Goal: Communication & Community: Ask a question

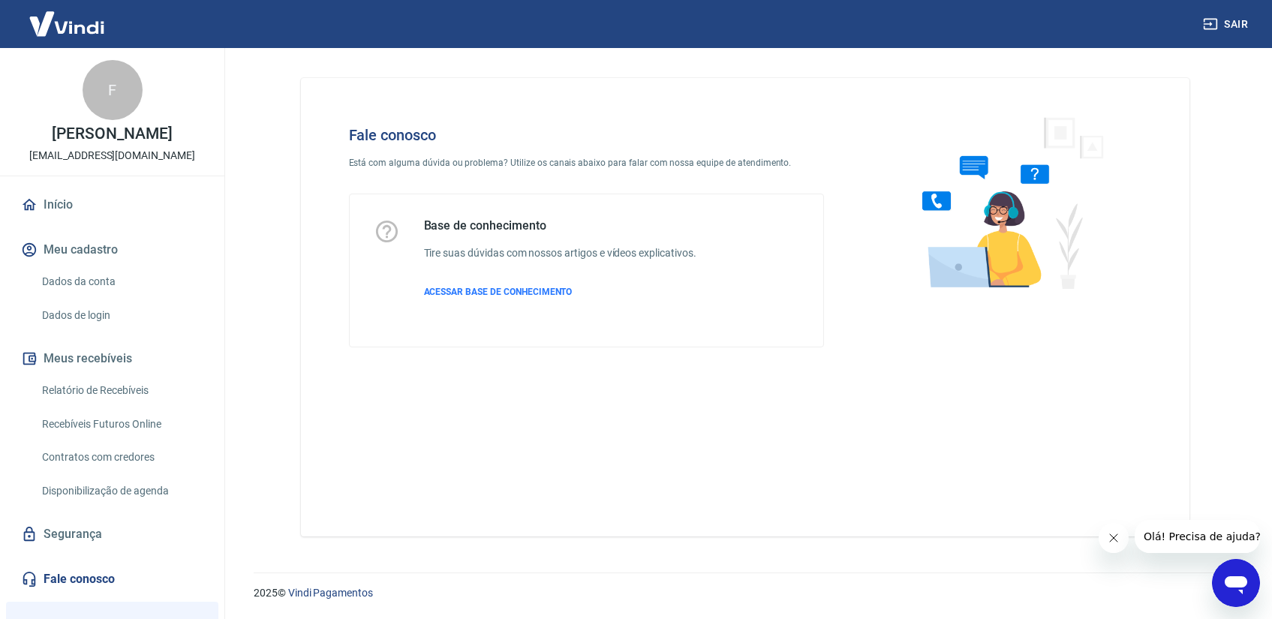
click at [1248, 585] on icon "Abrir janela de mensagens" at bounding box center [1236, 583] width 27 height 27
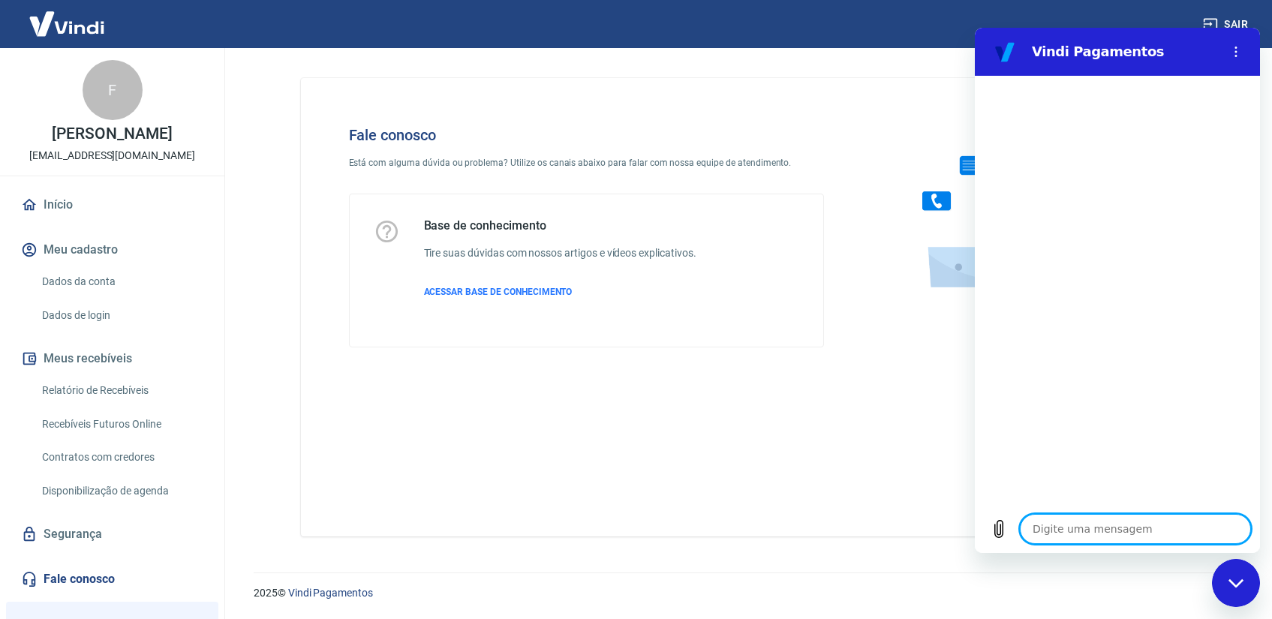
click at [1065, 524] on textarea at bounding box center [1135, 529] width 231 height 30
type textarea "O"
type textarea "x"
type textarea "Oi"
type textarea "x"
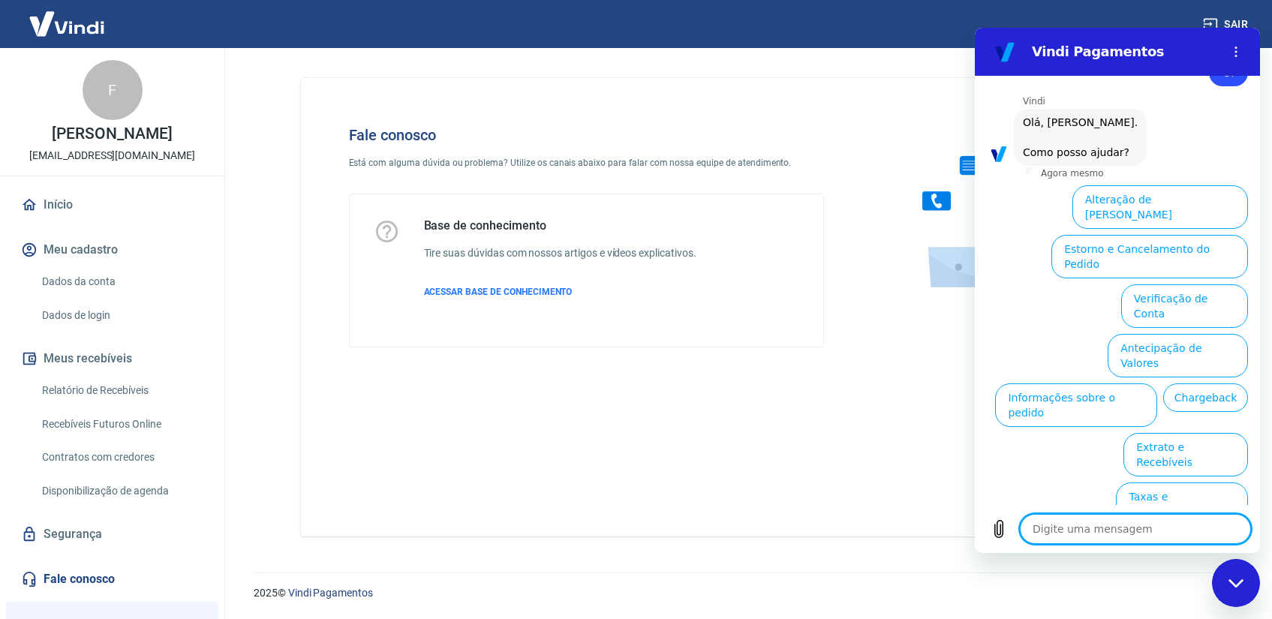
scroll to position [50, 0]
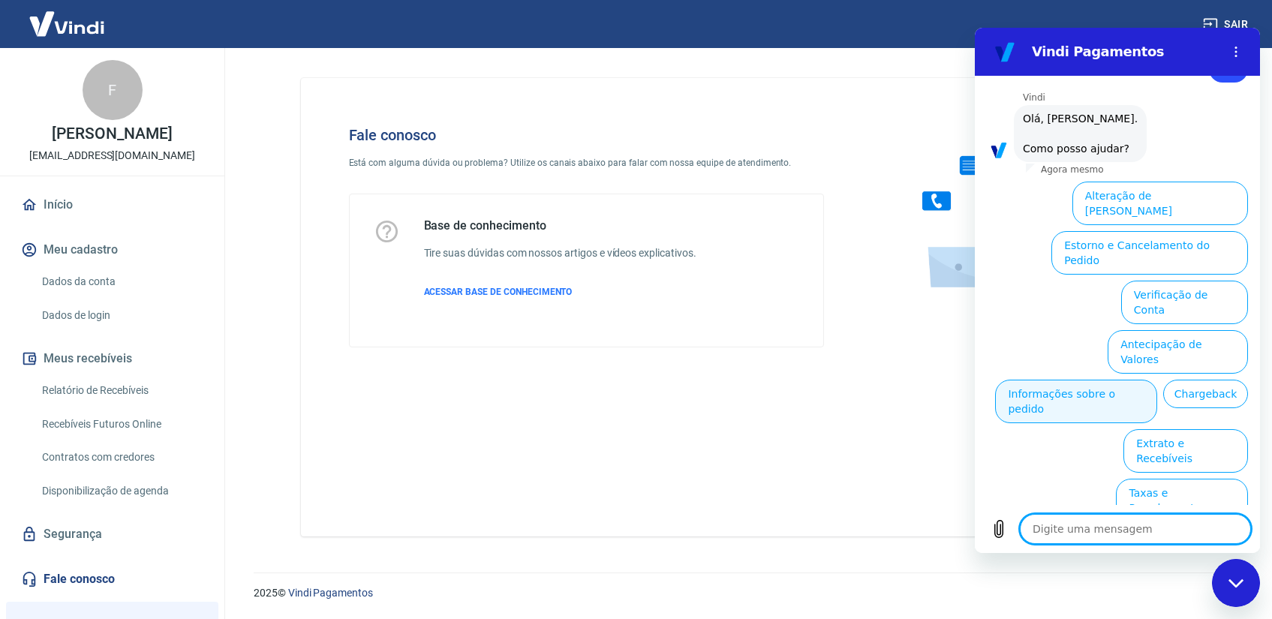
click at [1125, 380] on button "Informações sobre o pedido" at bounding box center [1076, 402] width 162 height 44
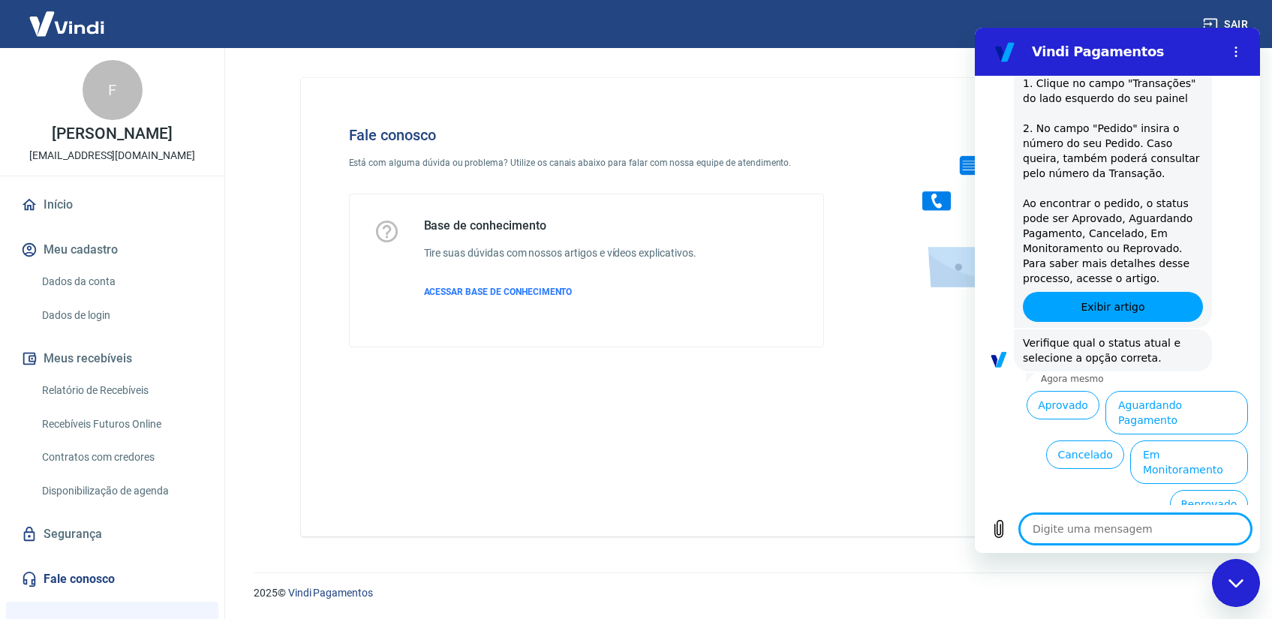
scroll to position [309, 0]
click at [1090, 448] on button "Cancelado" at bounding box center [1085, 452] width 78 height 29
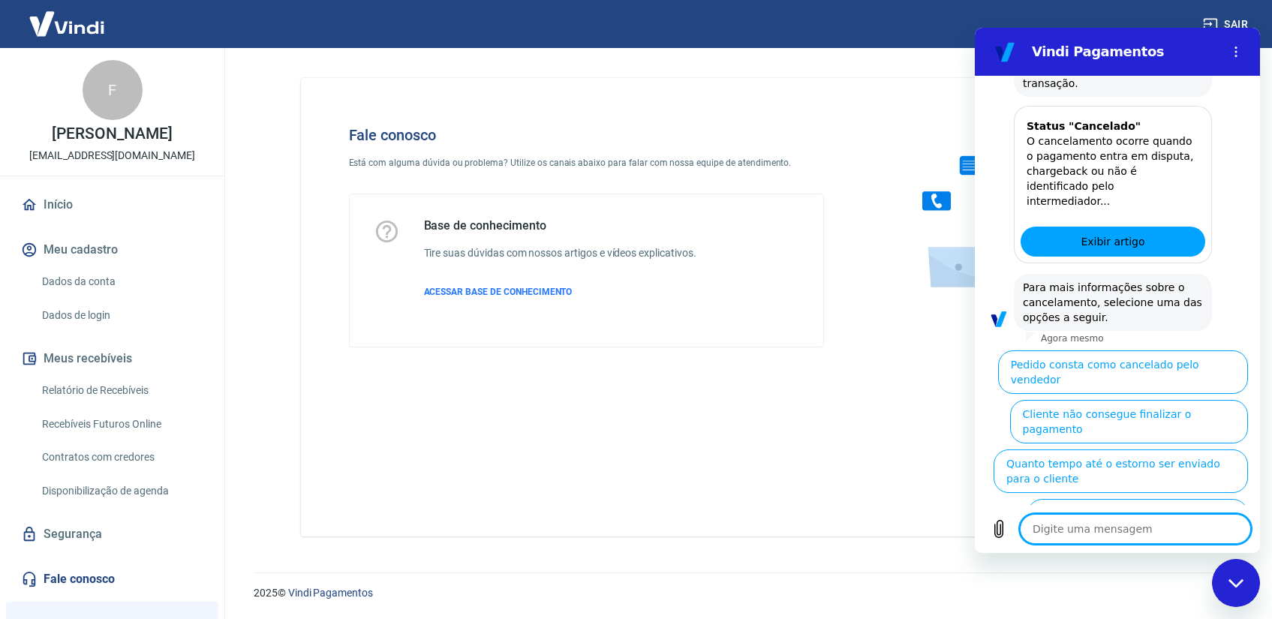
scroll to position [968, 0]
click at [1130, 498] on button "Cliente pagou, mas pedido consta como 'cancelado'" at bounding box center [1138, 520] width 221 height 44
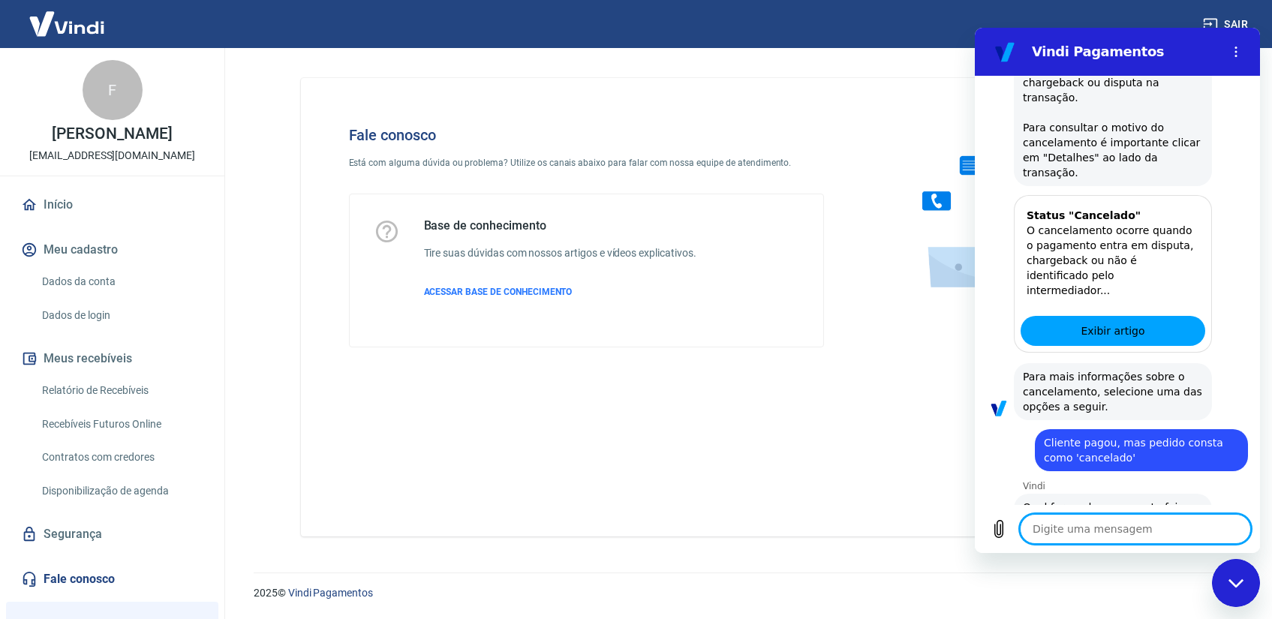
scroll to position [984, 0]
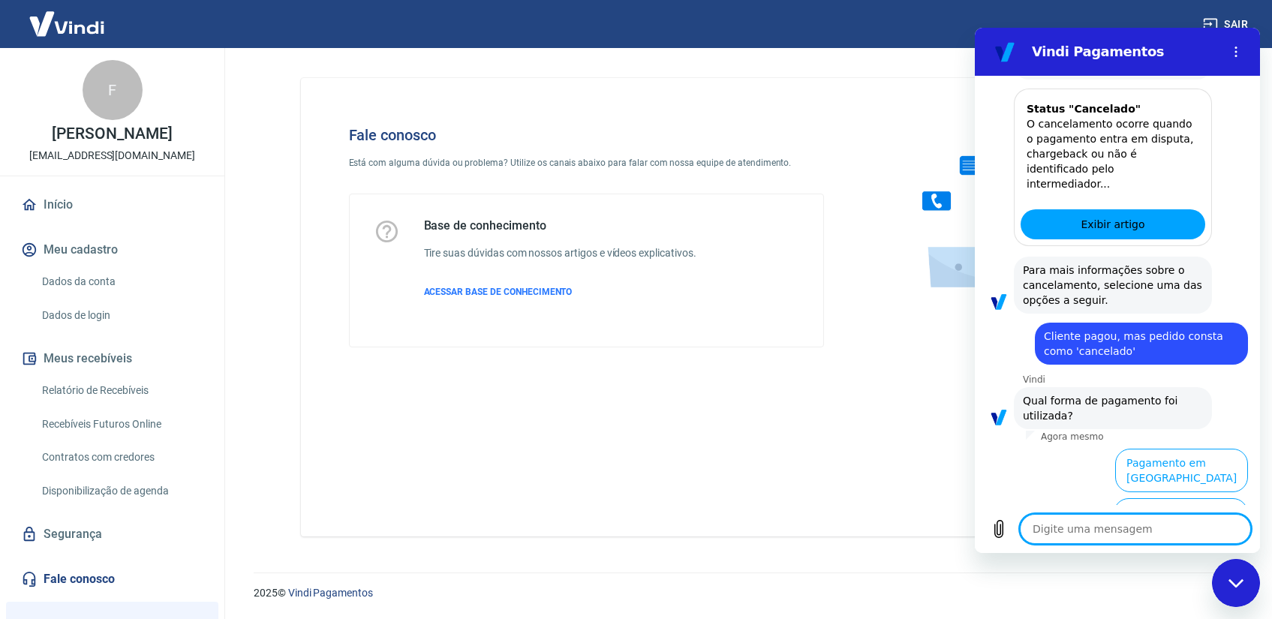
click at [1215, 548] on button "Pagamento em Pix" at bounding box center [1190, 570] width 116 height 44
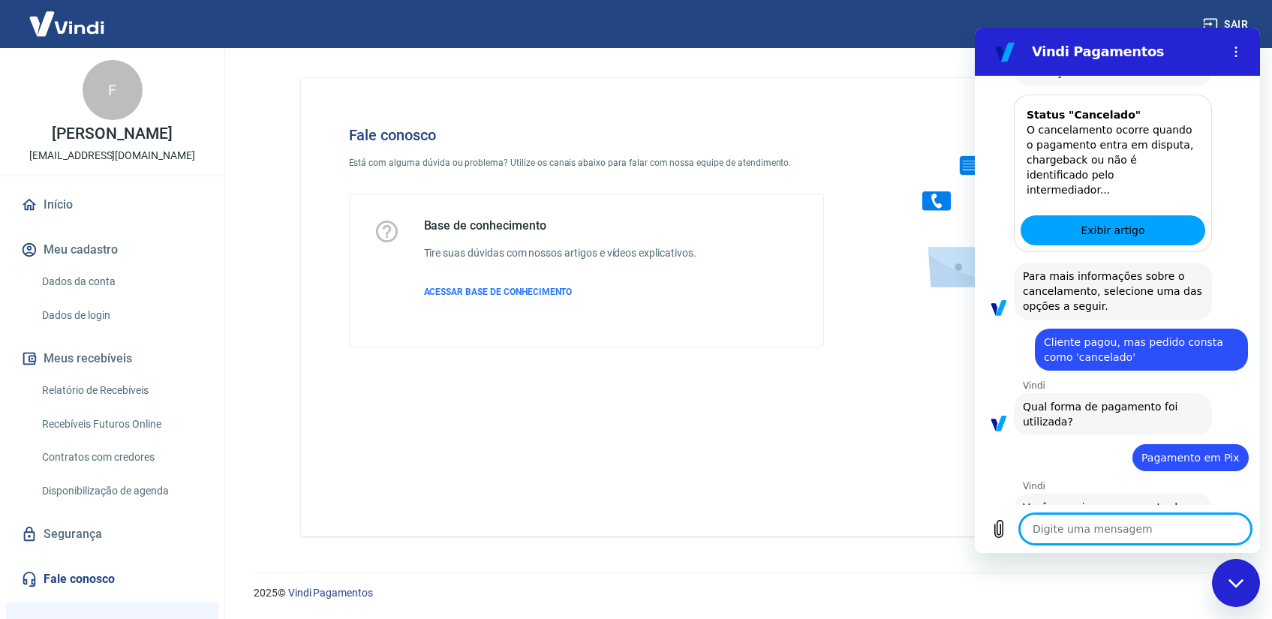
scroll to position [1016, 0]
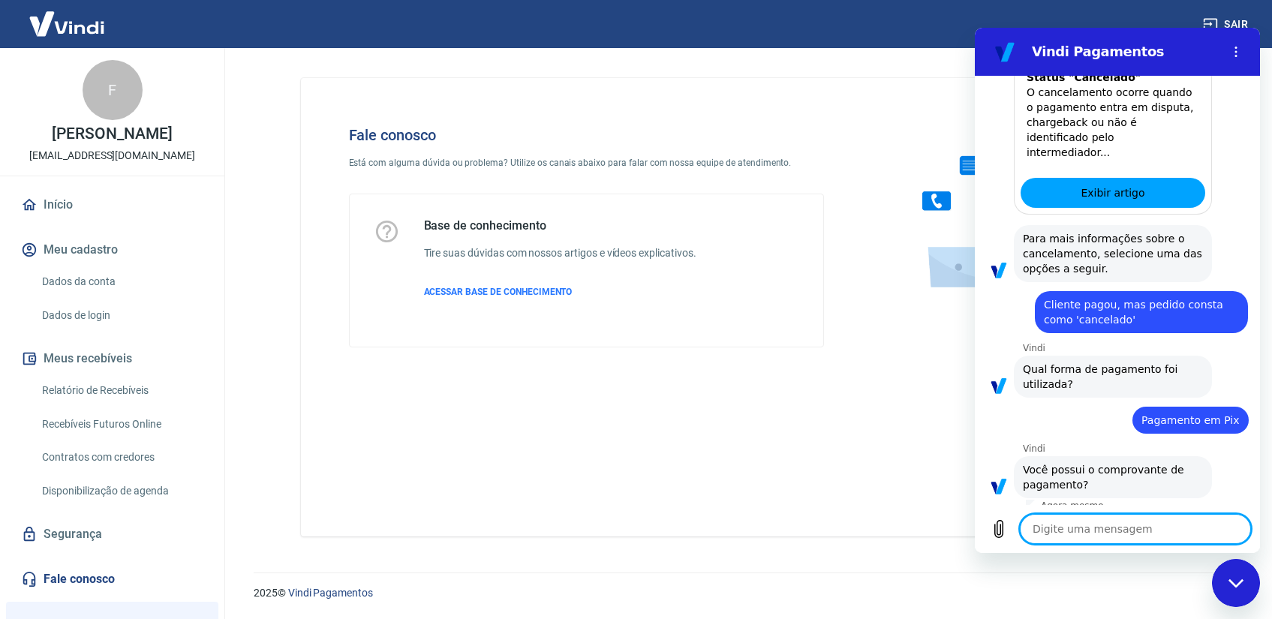
click at [1185, 518] on button "Sim" at bounding box center [1174, 532] width 44 height 29
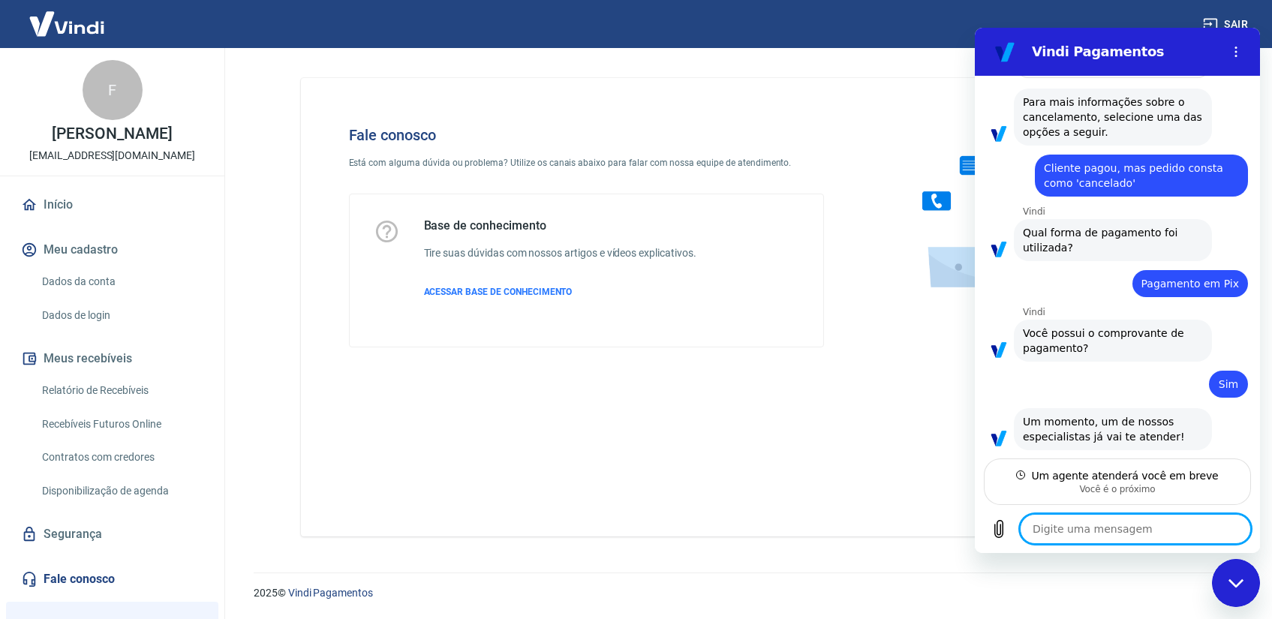
scroll to position [1151, 0]
type textarea "x"
click at [1048, 531] on textarea at bounding box center [1135, 529] width 231 height 30
paste textarea "9732709"
type textarea "9732709"
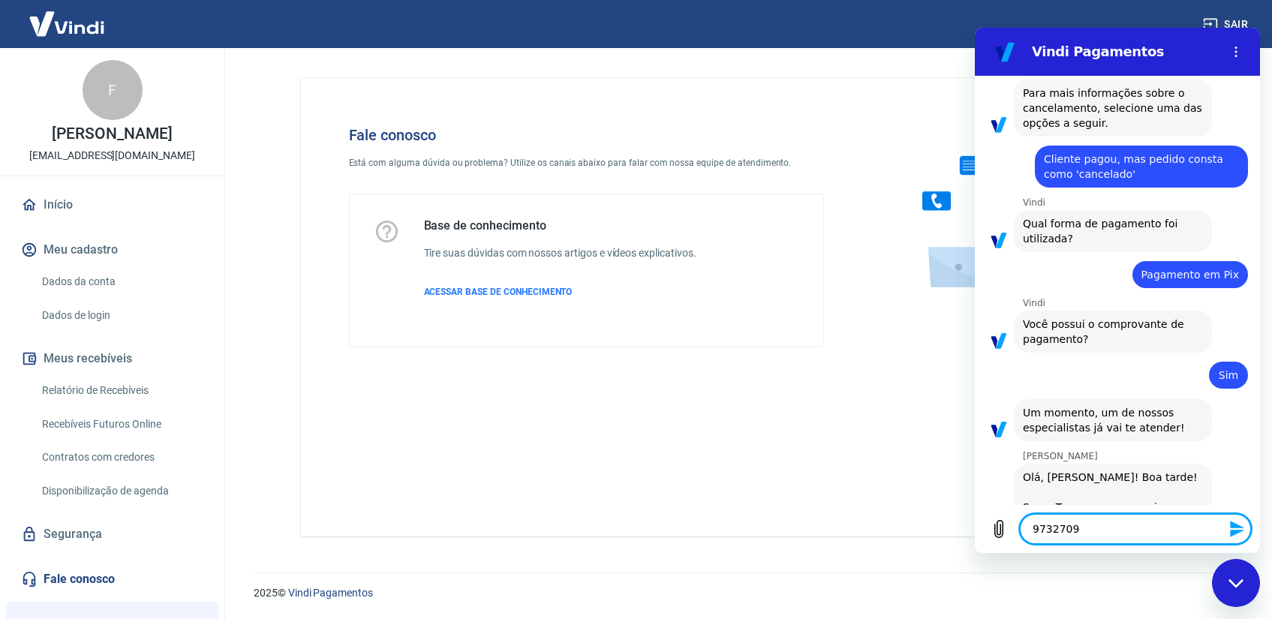
scroll to position [1164, 0]
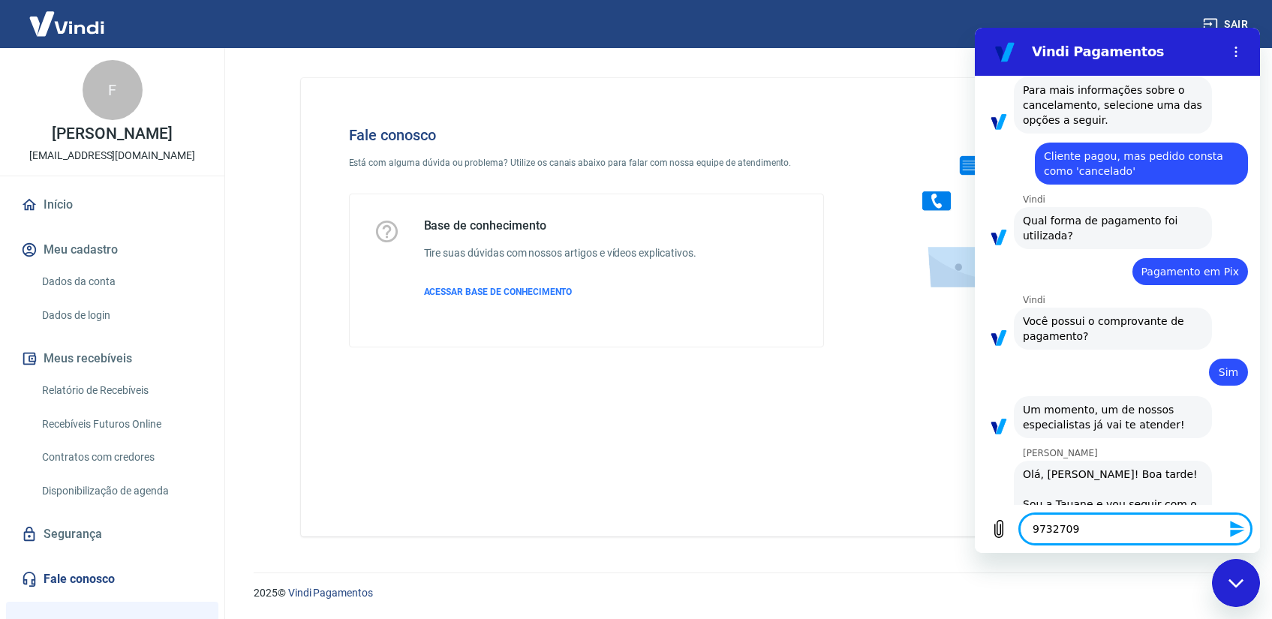
type textarea "x"
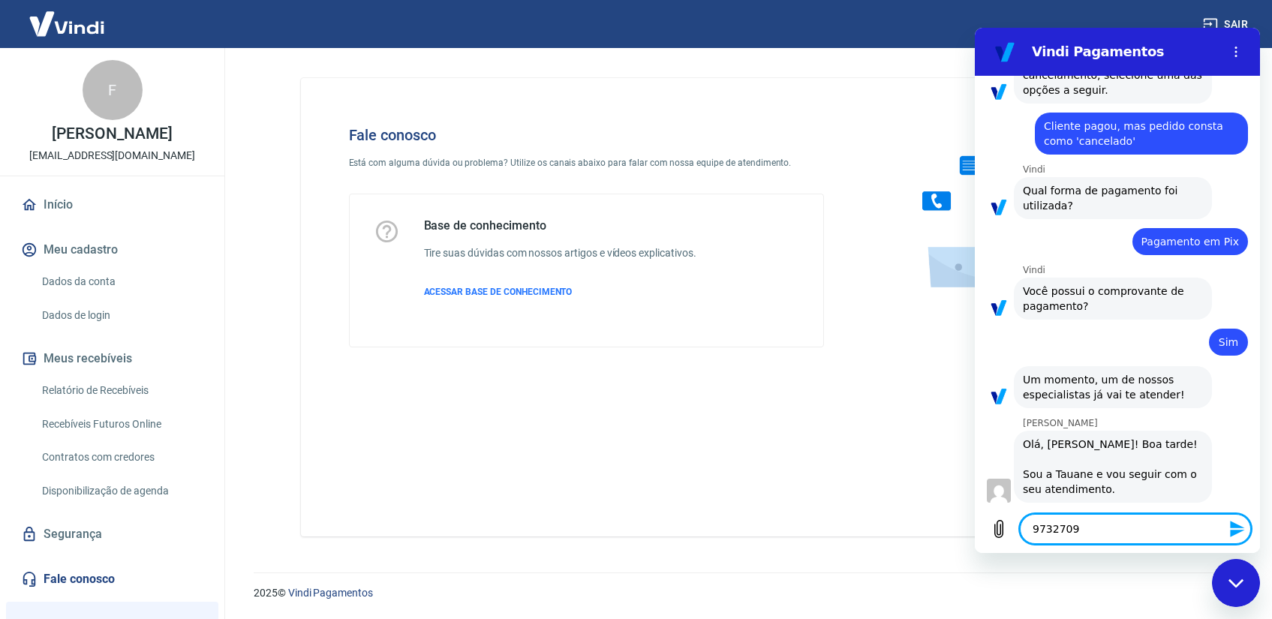
scroll to position [1193, 0]
type textarea "P9732709"
type textarea "x"
type textarea "Pe9732709"
type textarea "x"
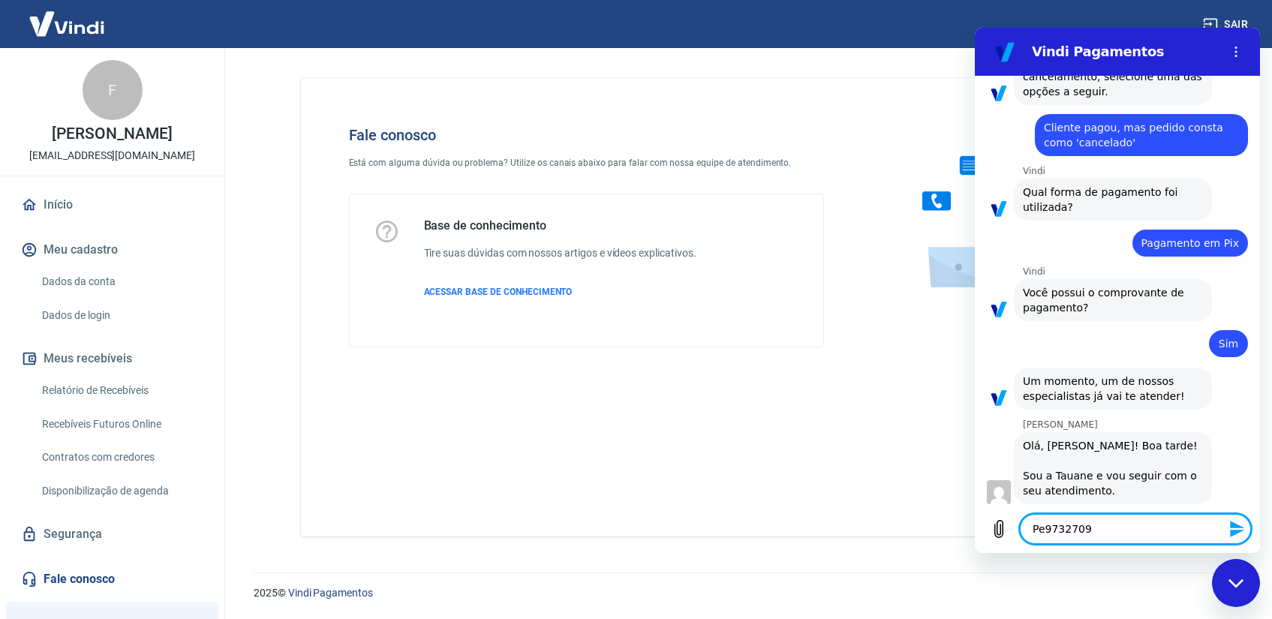
type textarea "Ped9732709"
type textarea "x"
type textarea "Pedi9732709"
type textarea "x"
type textarea "Pedid9732709"
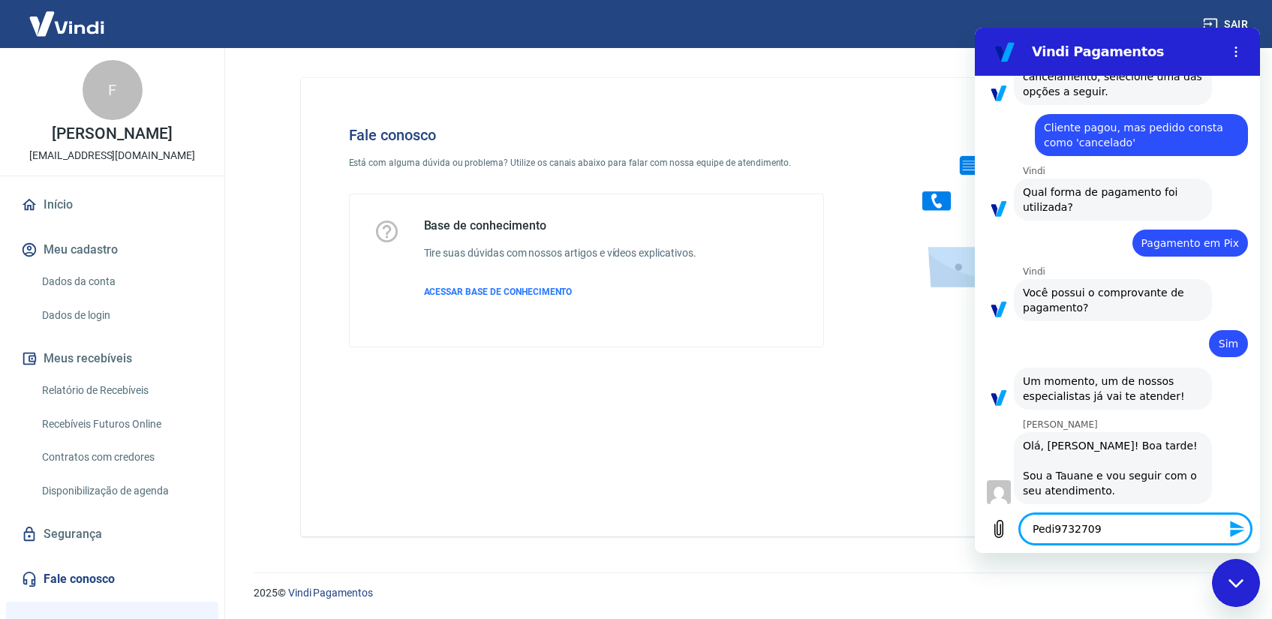
type textarea "x"
type textarea "Pedido9732709"
type textarea "x"
type textarea "Pedido 9732709"
type textarea "x"
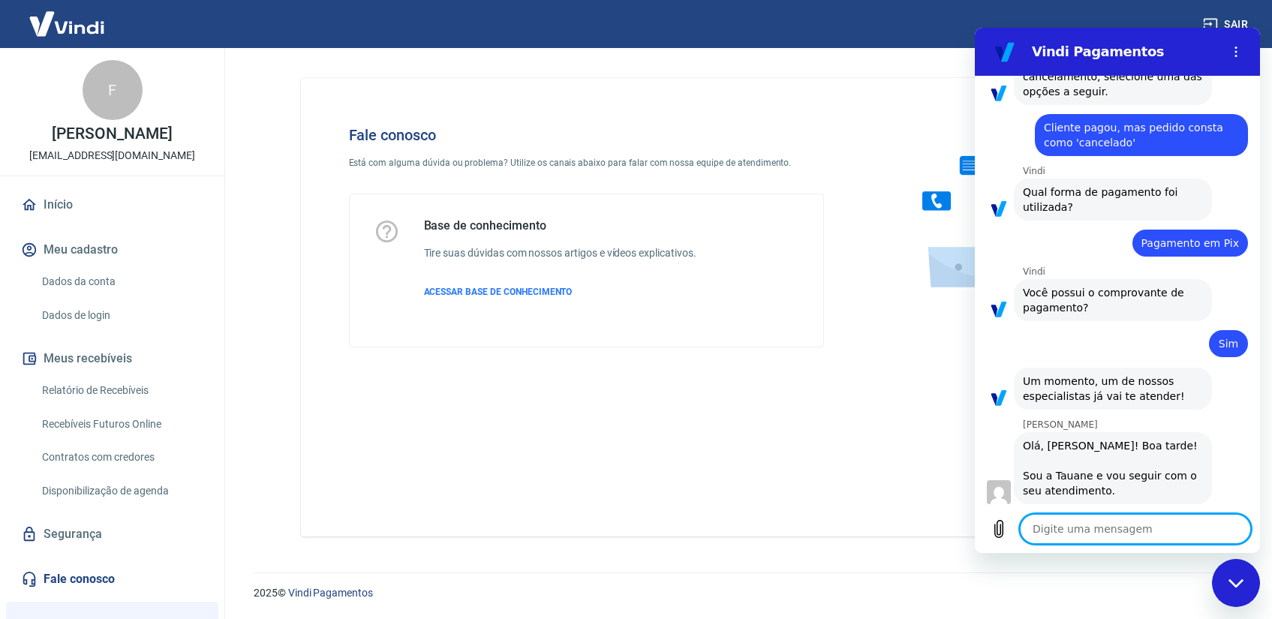
scroll to position [1229, 0]
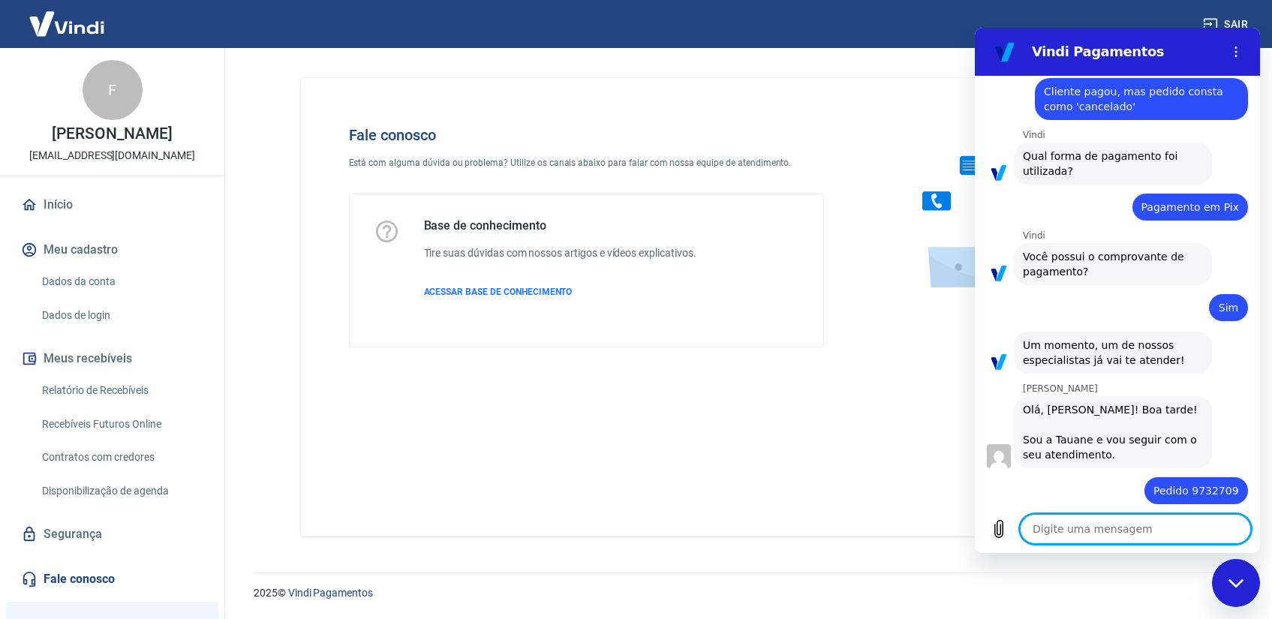
type textarea "x"
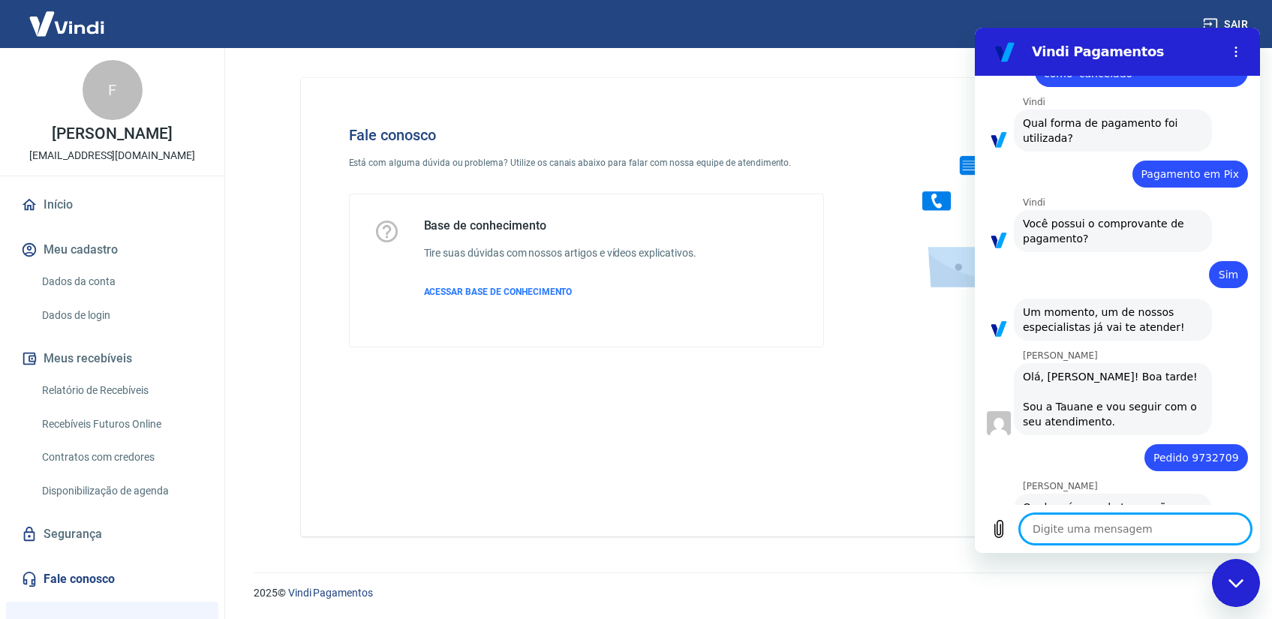
scroll to position [1265, 0]
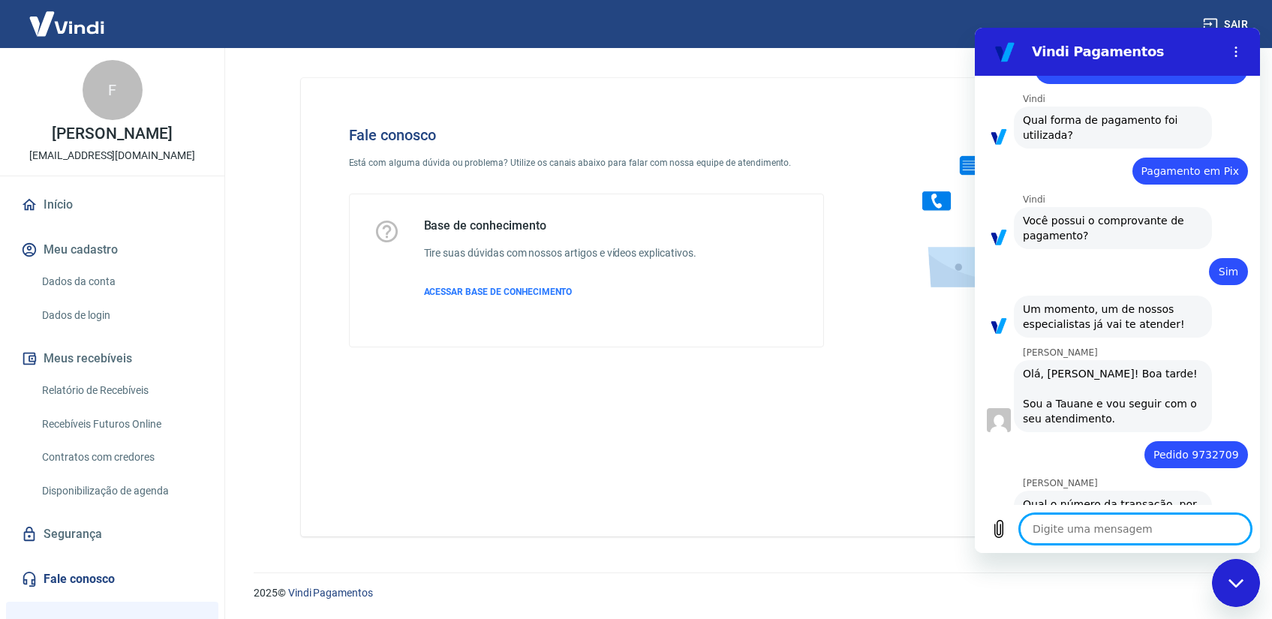
click at [1072, 532] on textarea at bounding box center [1135, 529] width 231 height 30
paste textarea "9732709"
type textarea "9732709"
type textarea "x"
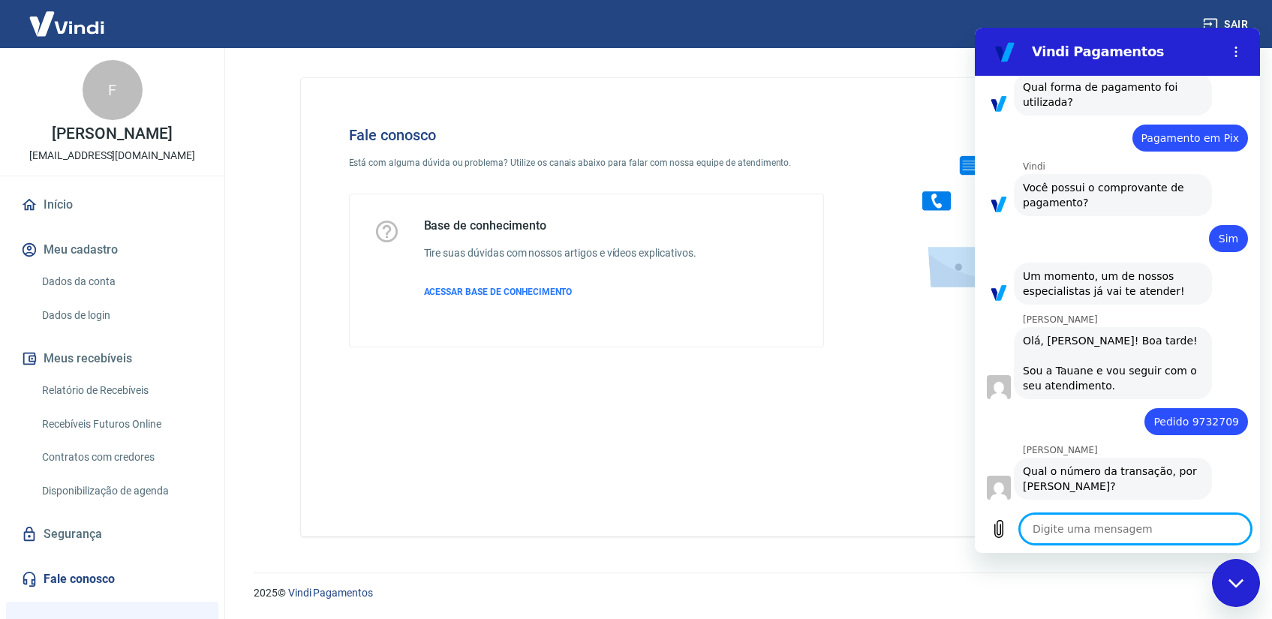
scroll to position [1301, 0]
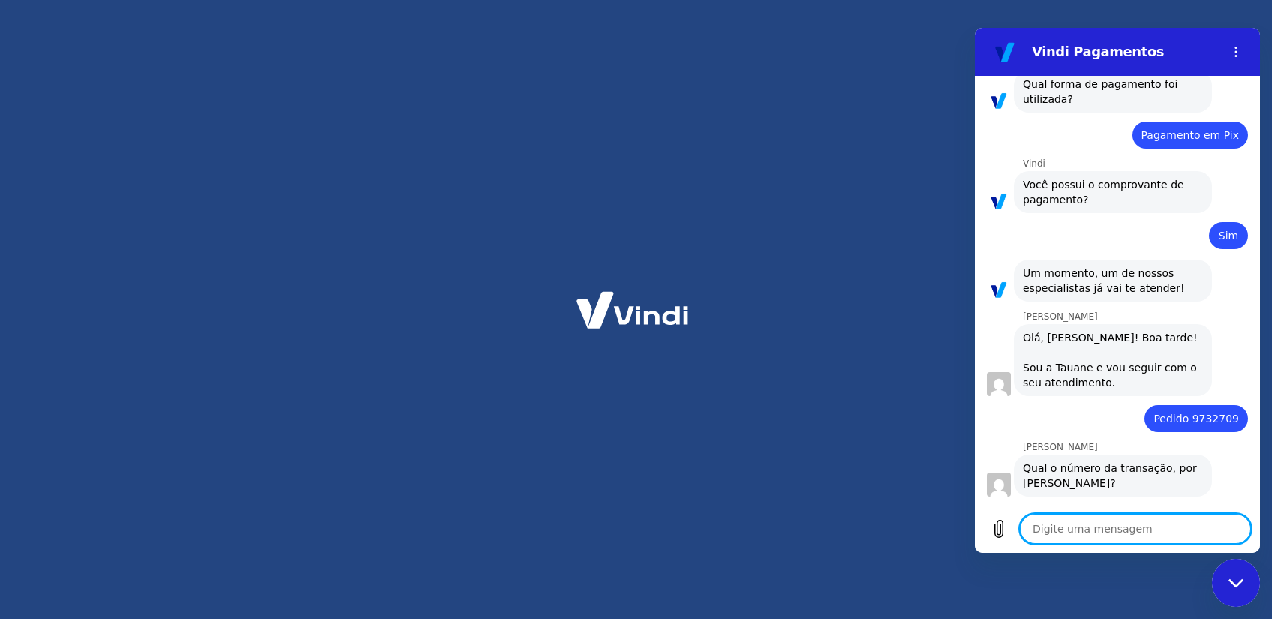
type textarea "x"
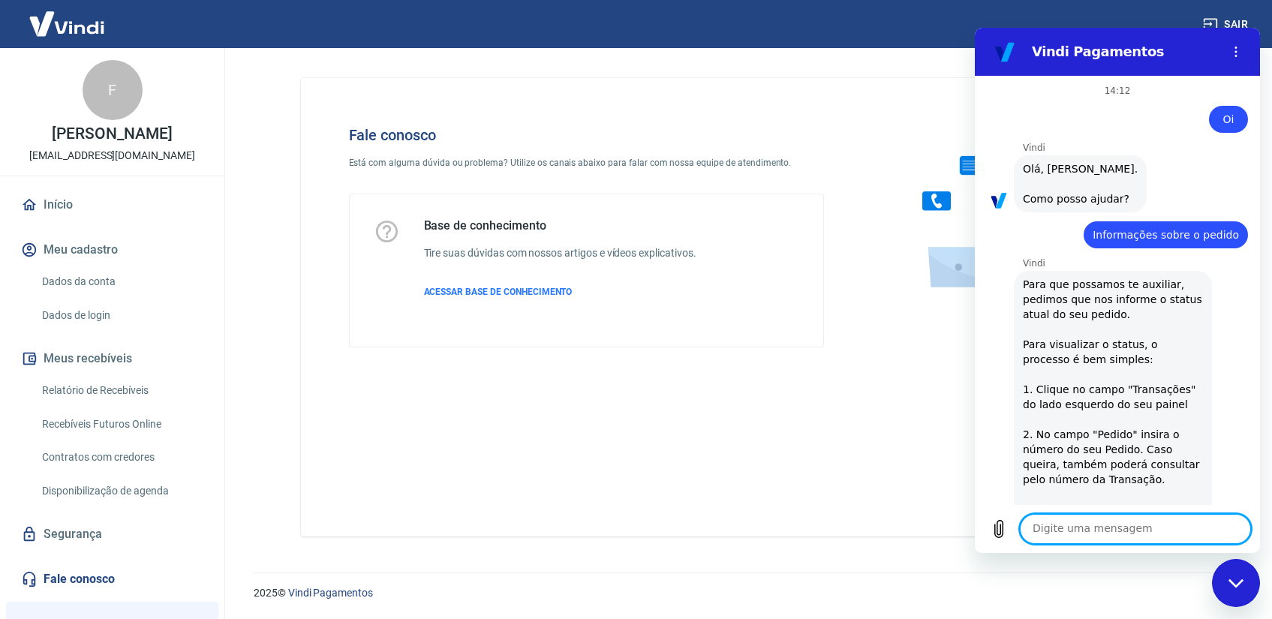
scroll to position [1301, 0]
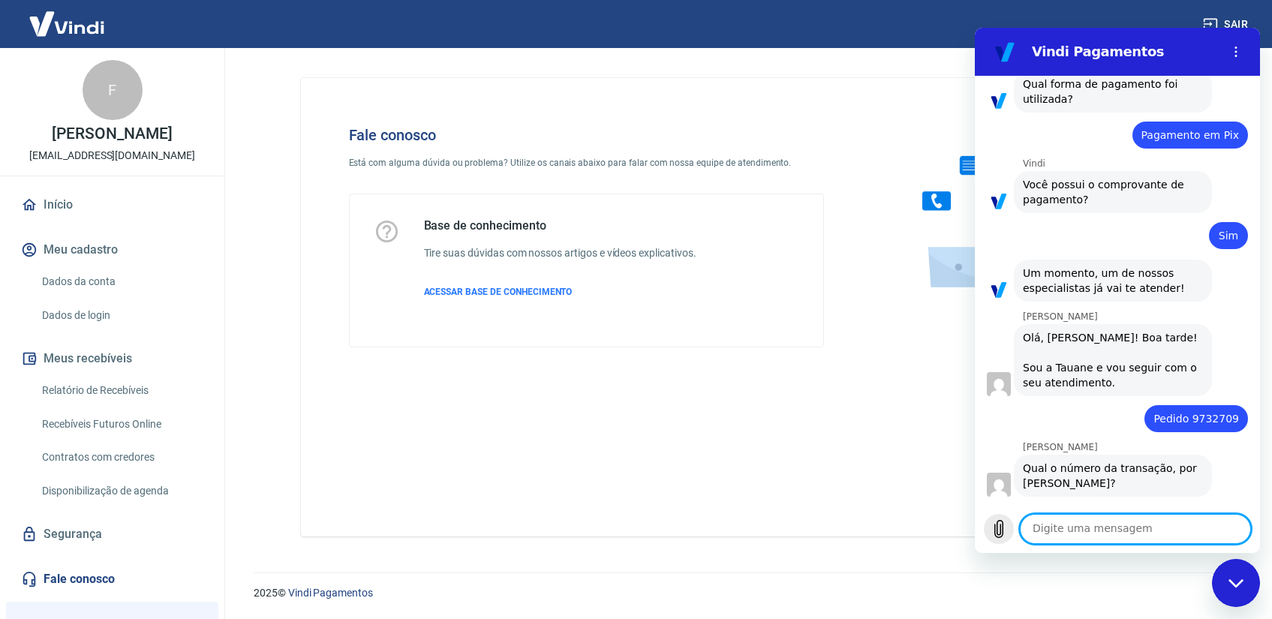
click at [998, 533] on icon "Carregar arquivo" at bounding box center [999, 529] width 18 height 18
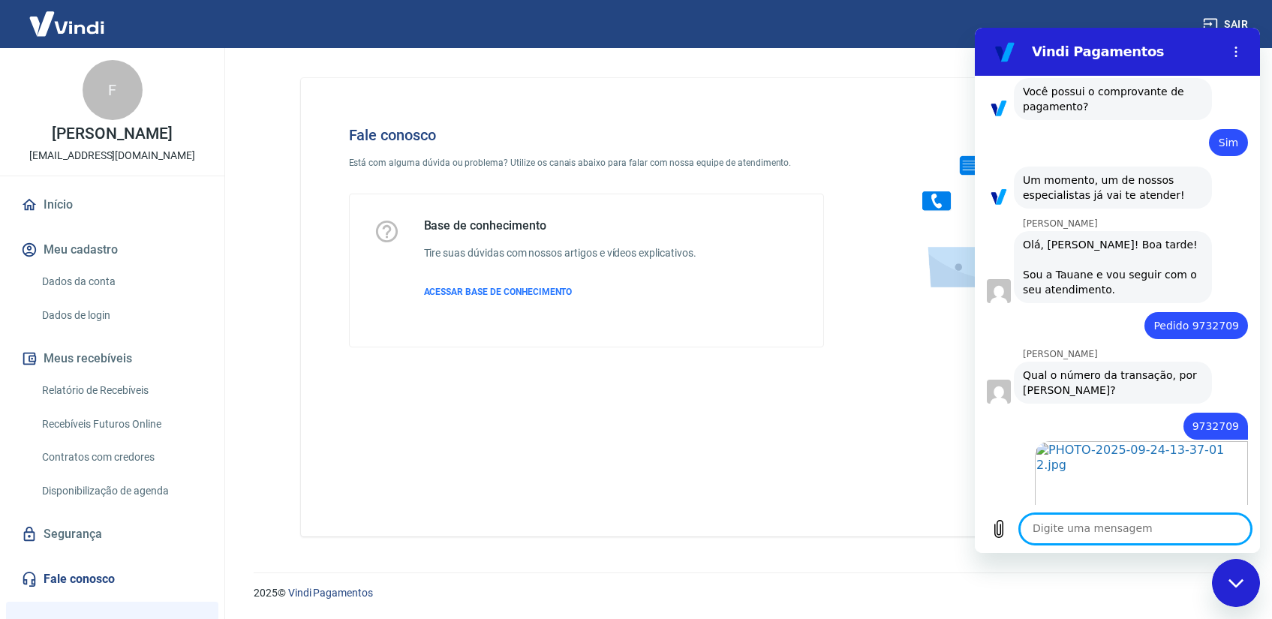
scroll to position [1412, 0]
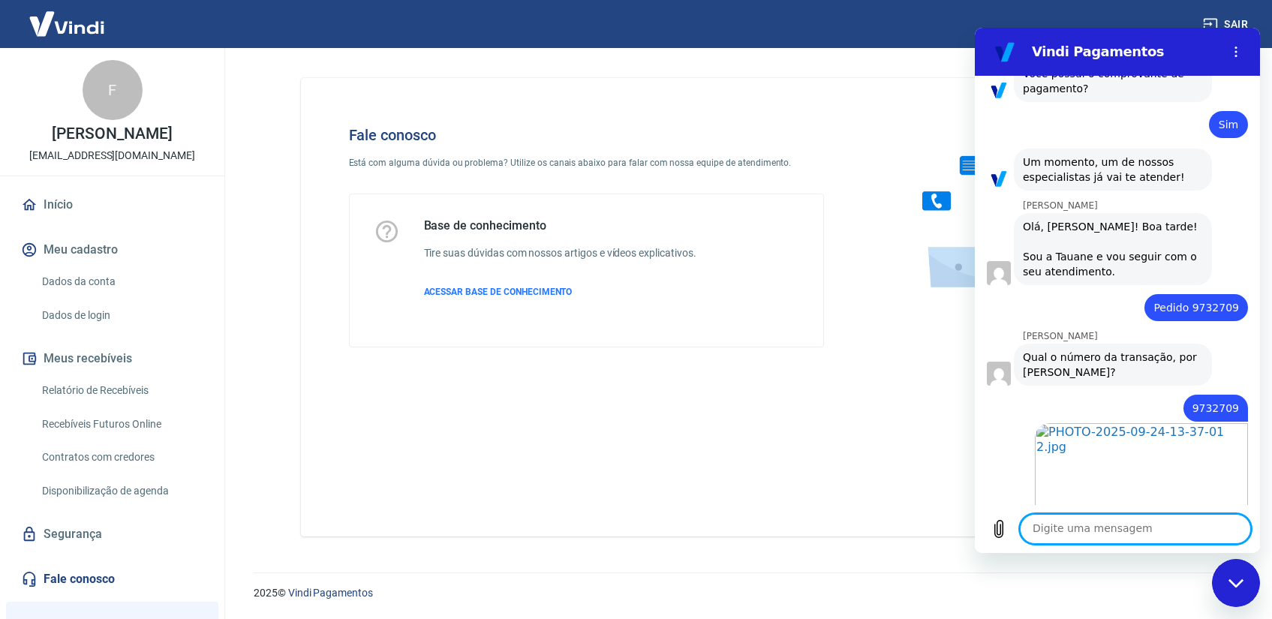
click at [1238, 534] on div at bounding box center [1234, 538] width 9 height 9
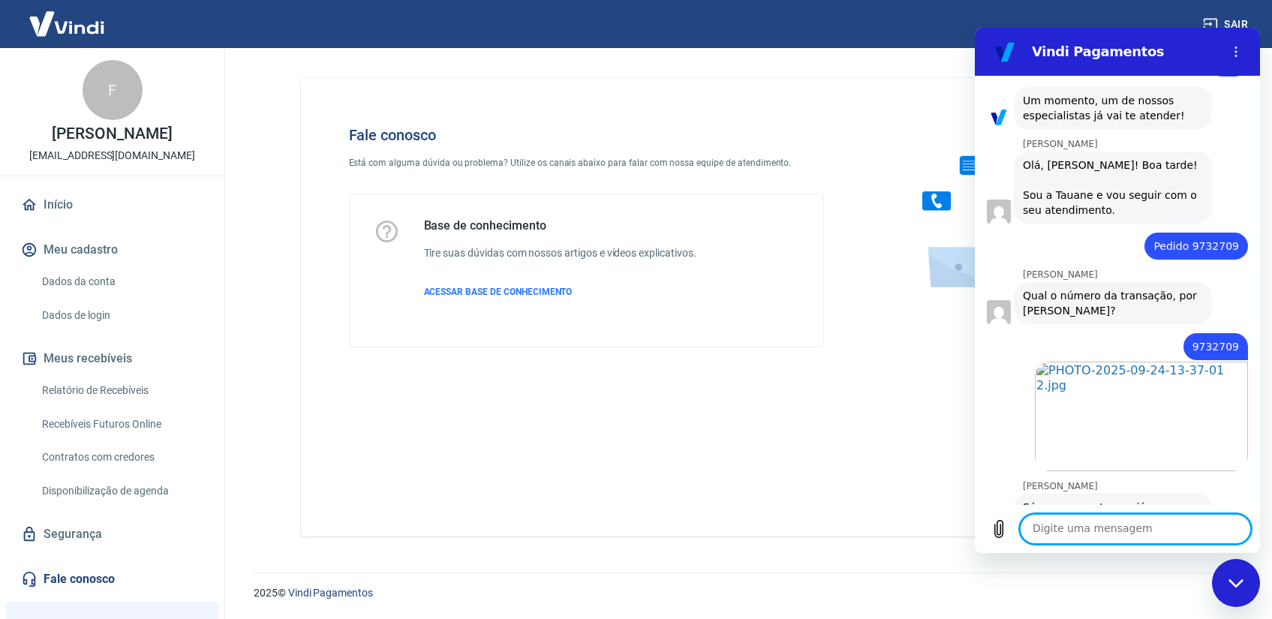
scroll to position [1476, 0]
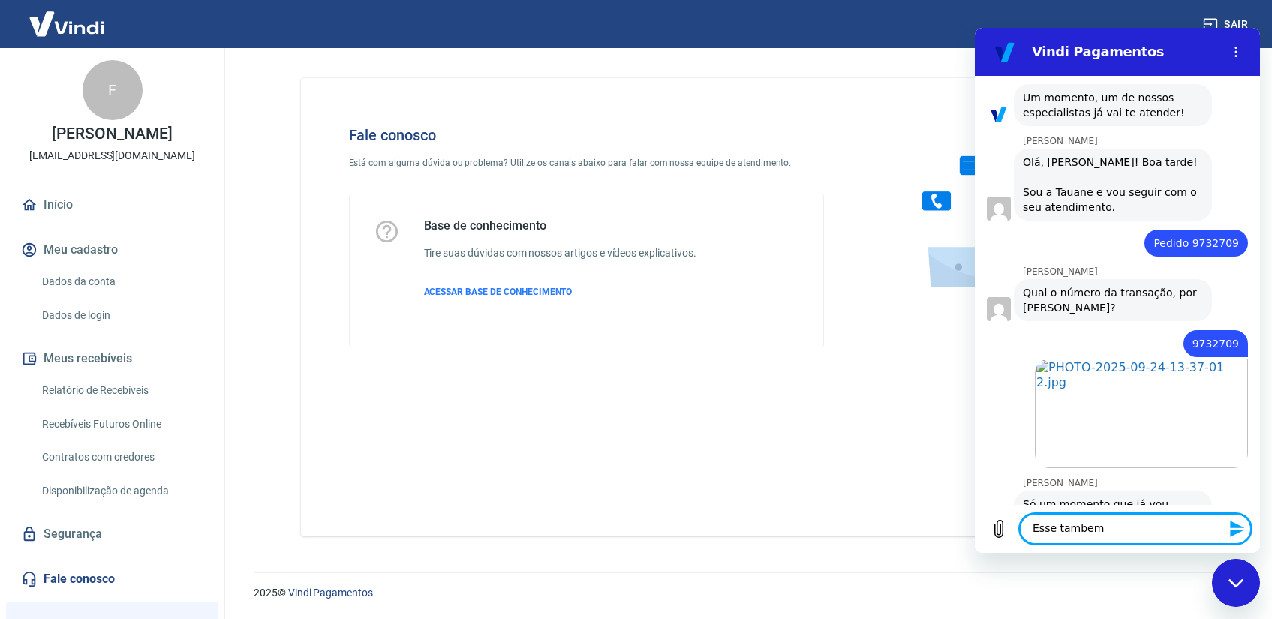
paste textarea "9702071"
type textarea "Esse tambem 9702071"
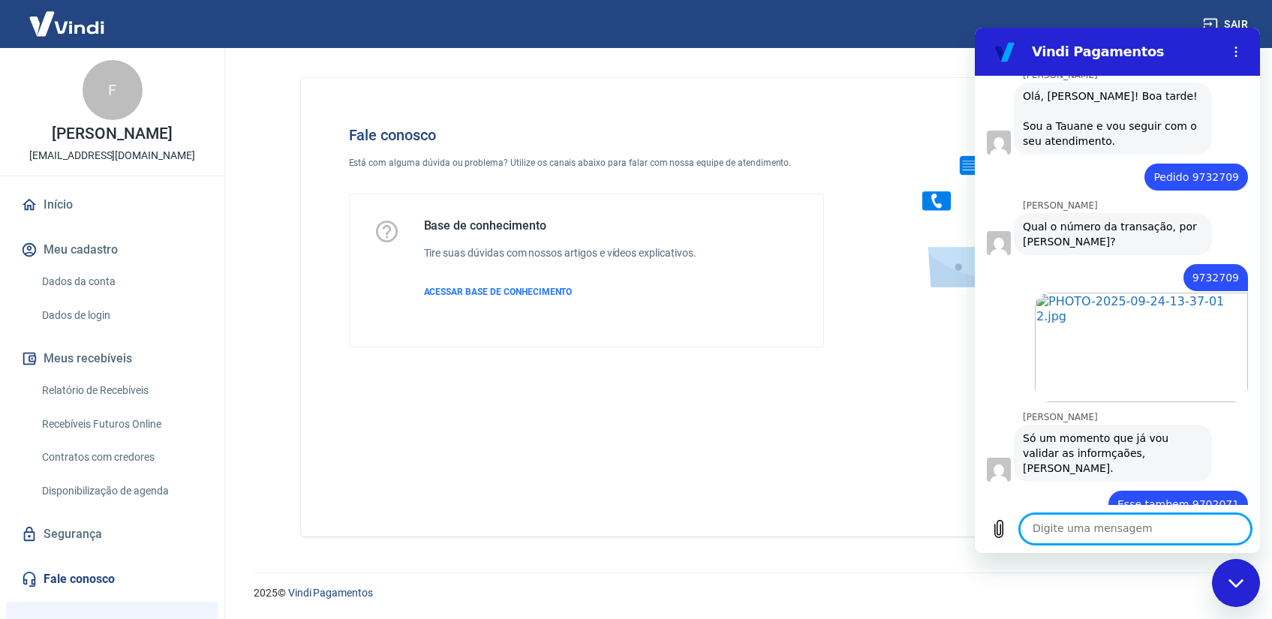
scroll to position [1541, 0]
click at [1061, 528] on textarea at bounding box center [1135, 529] width 231 height 30
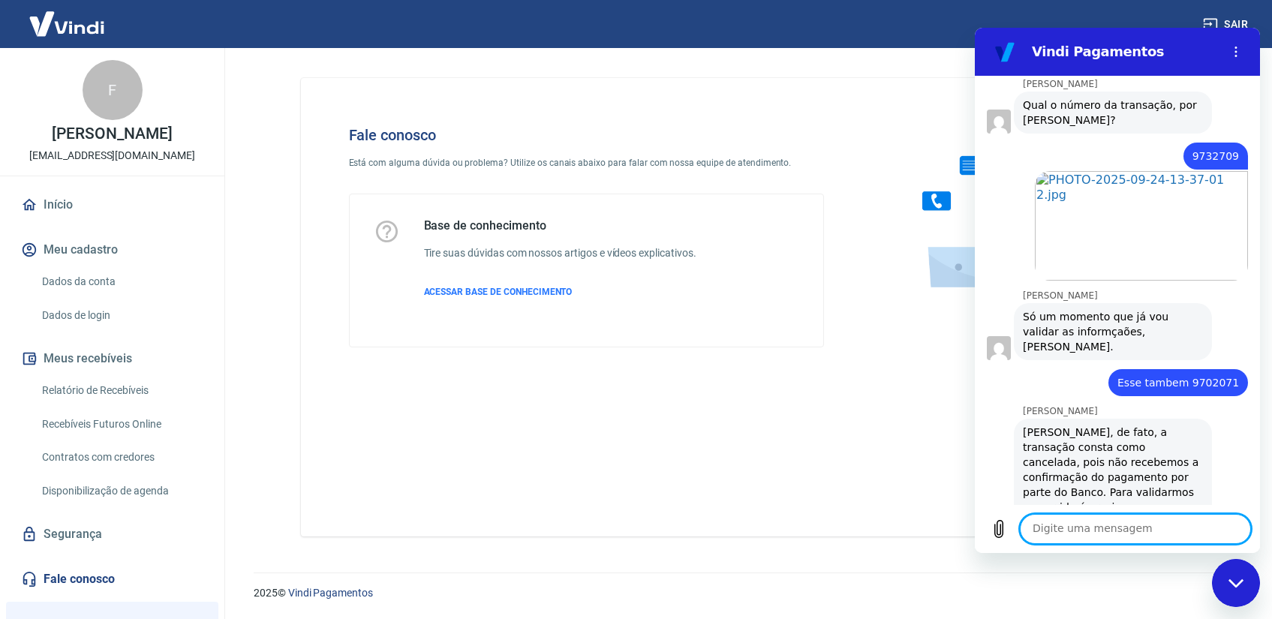
scroll to position [1667, 0]
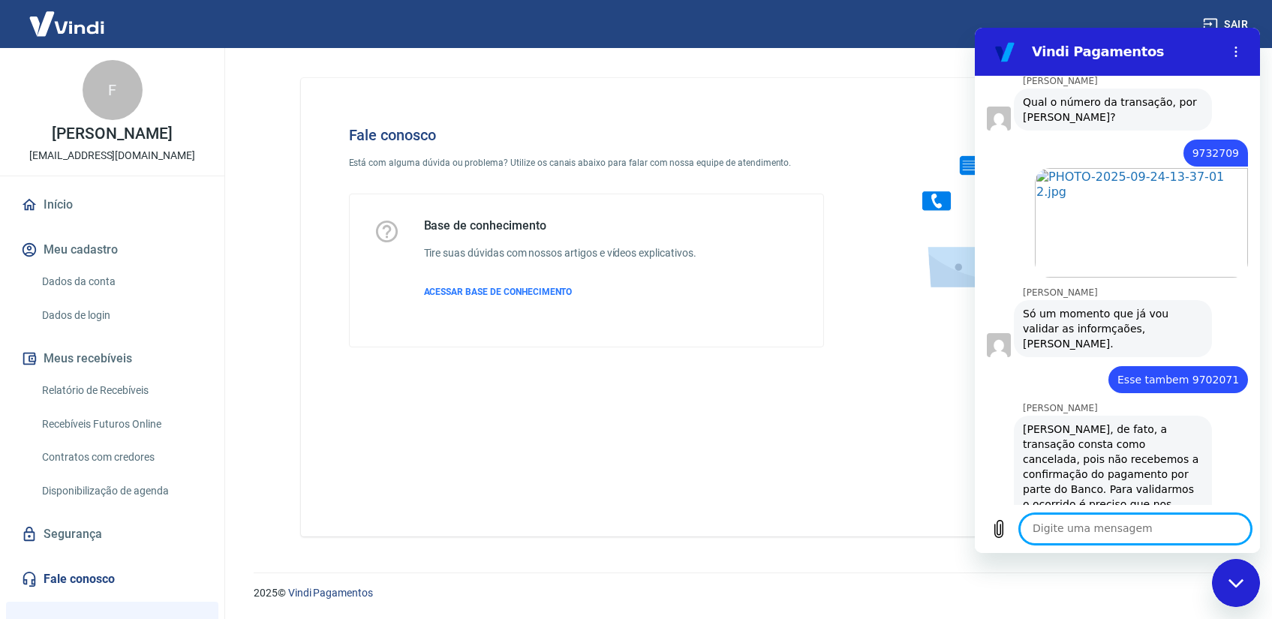
click at [1046, 533] on textarea at bounding box center [1135, 529] width 231 height 30
type textarea "E o outro caso?"
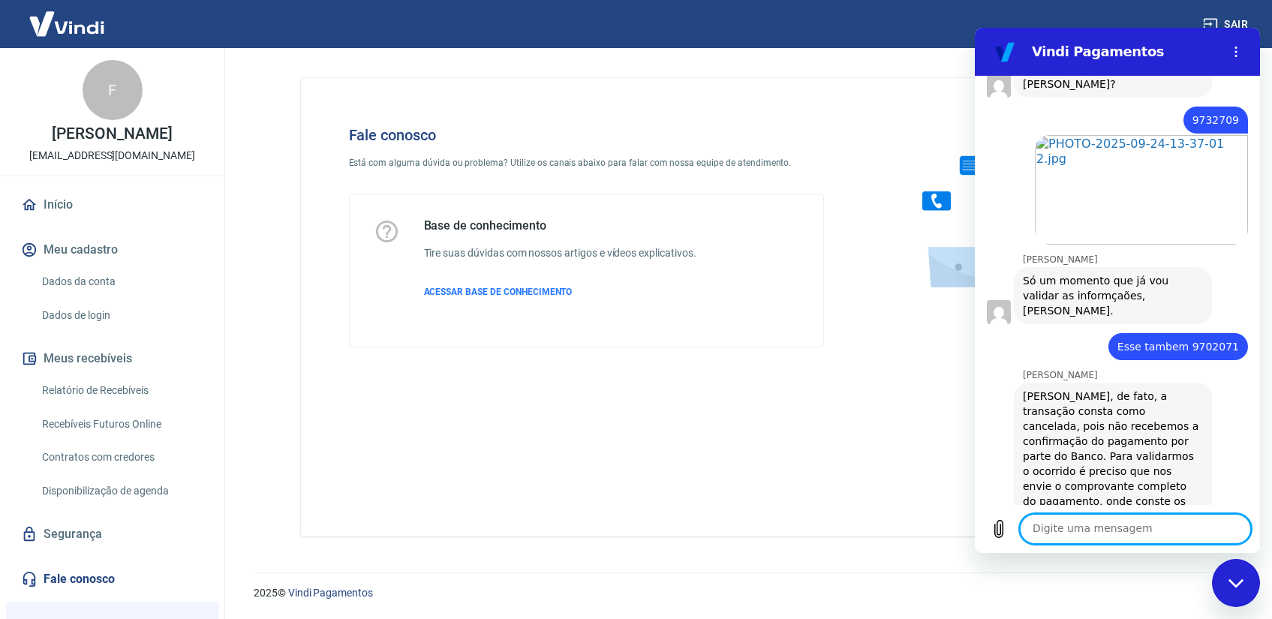
scroll to position [1703, 0]
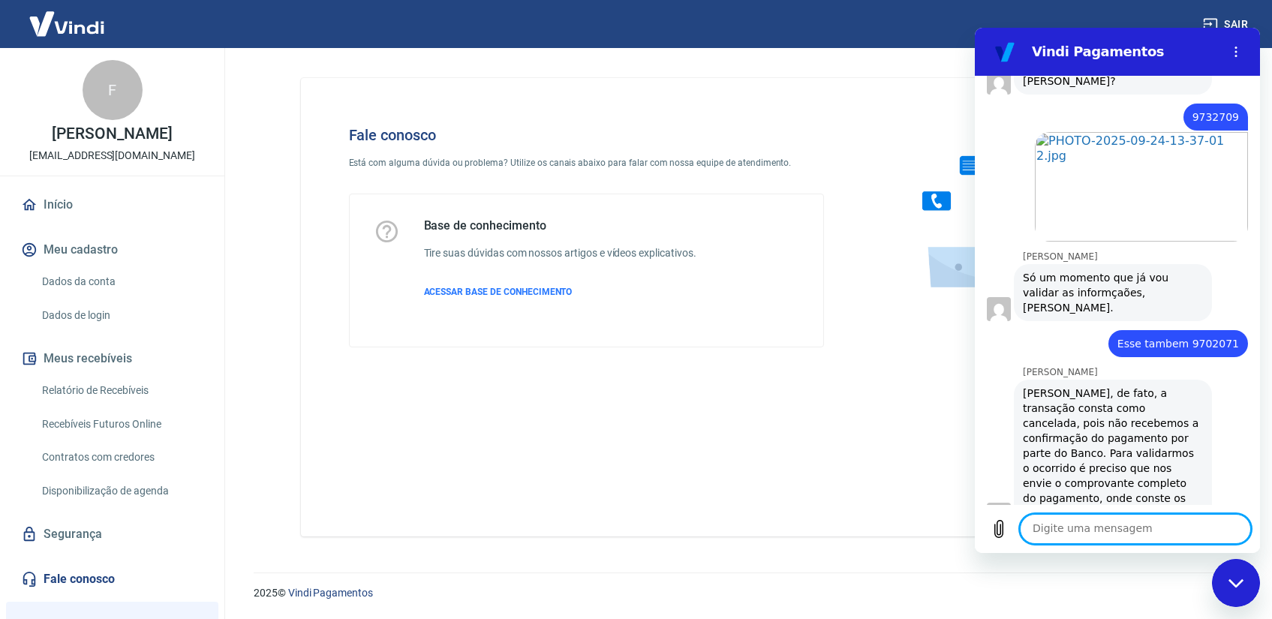
click at [1055, 533] on textarea at bounding box center [1135, 529] width 231 height 30
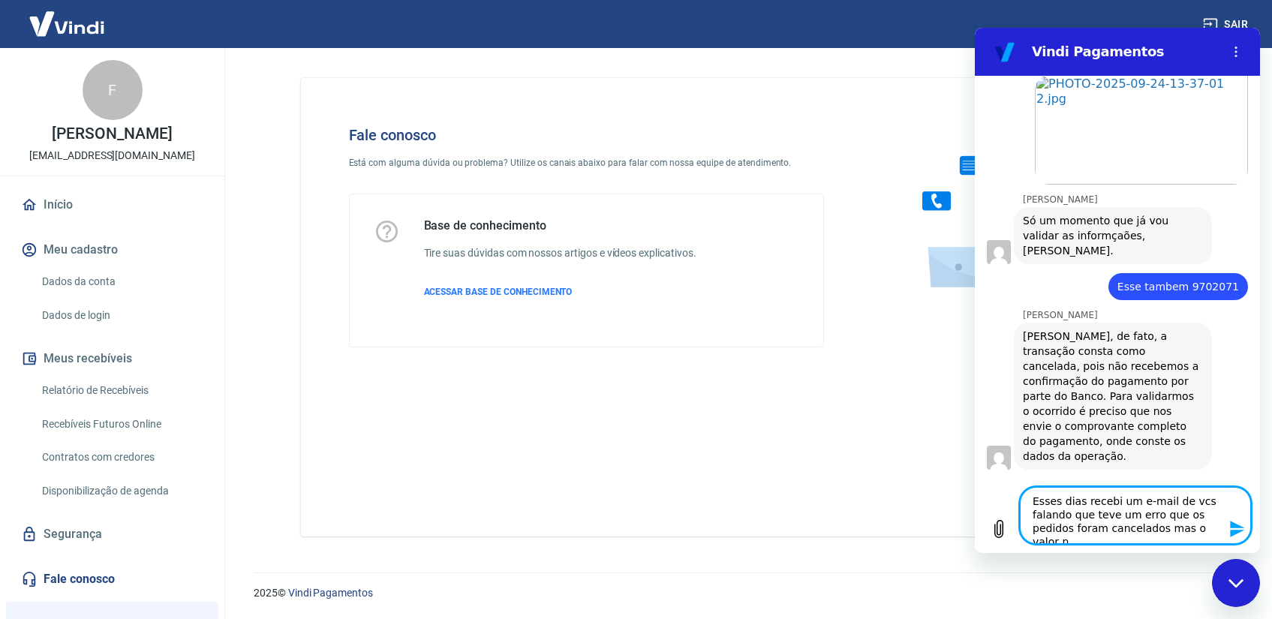
scroll to position [1760, 0]
type textarea "Esses dias recebi um e-mail de vcs falando que teve um erro que os pedidos fora…"
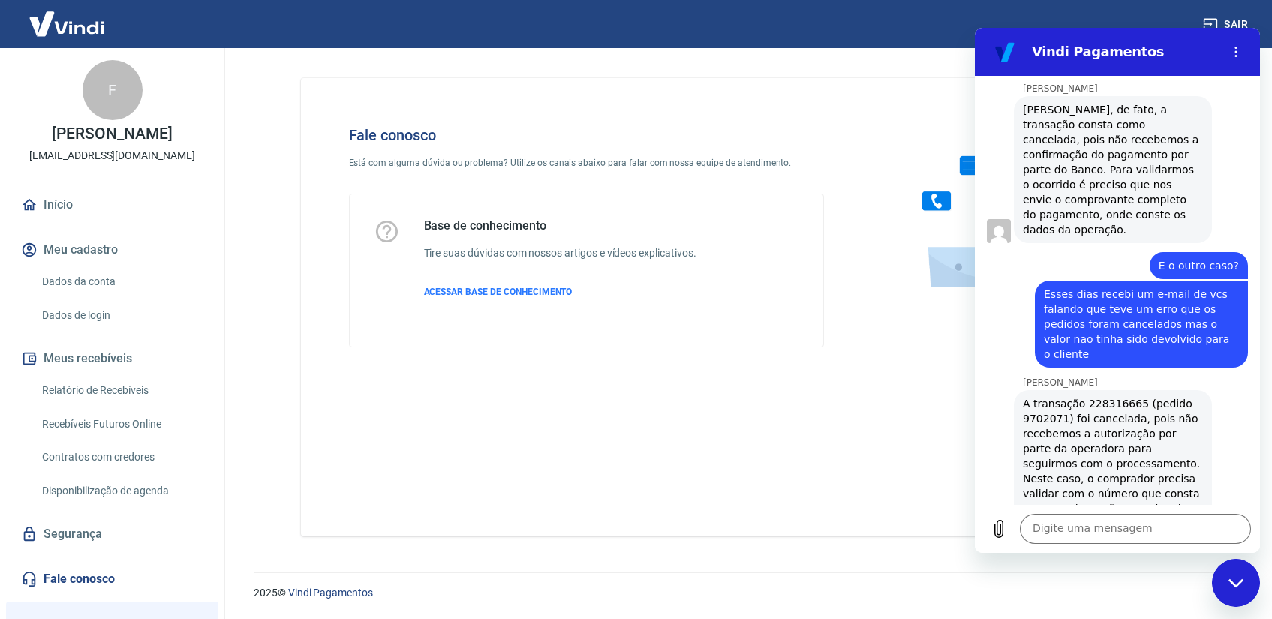
scroll to position [1990, 0]
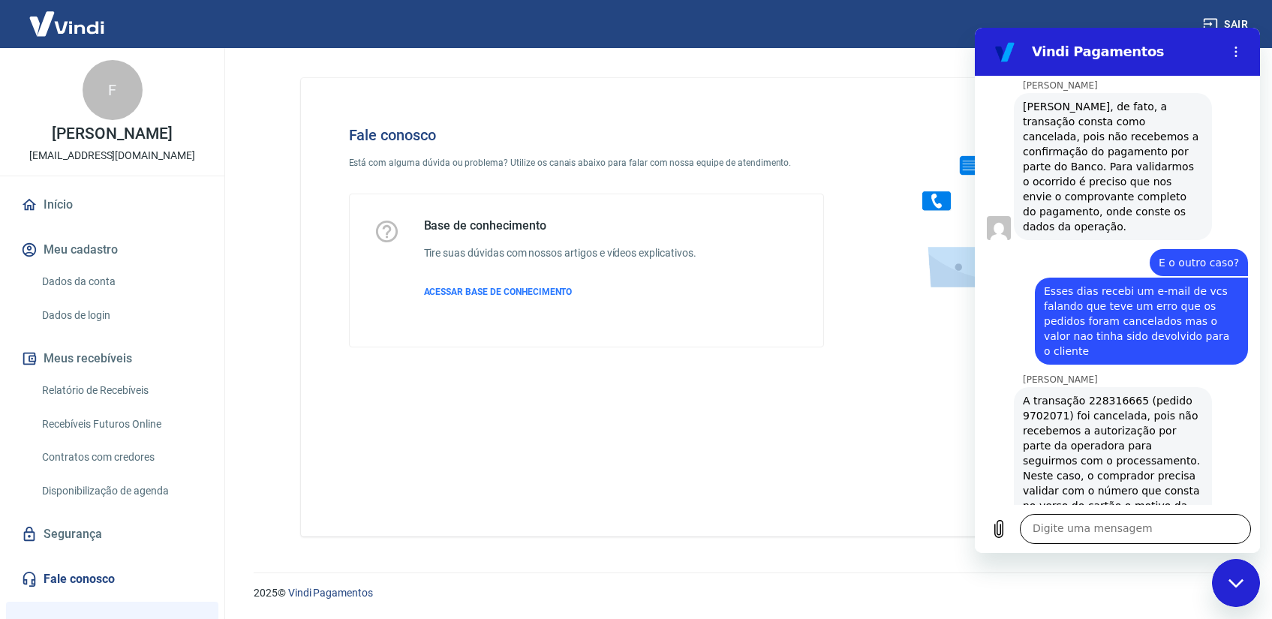
click at [1062, 532] on textarea at bounding box center [1135, 529] width 231 height 30
type textarea "Ok"
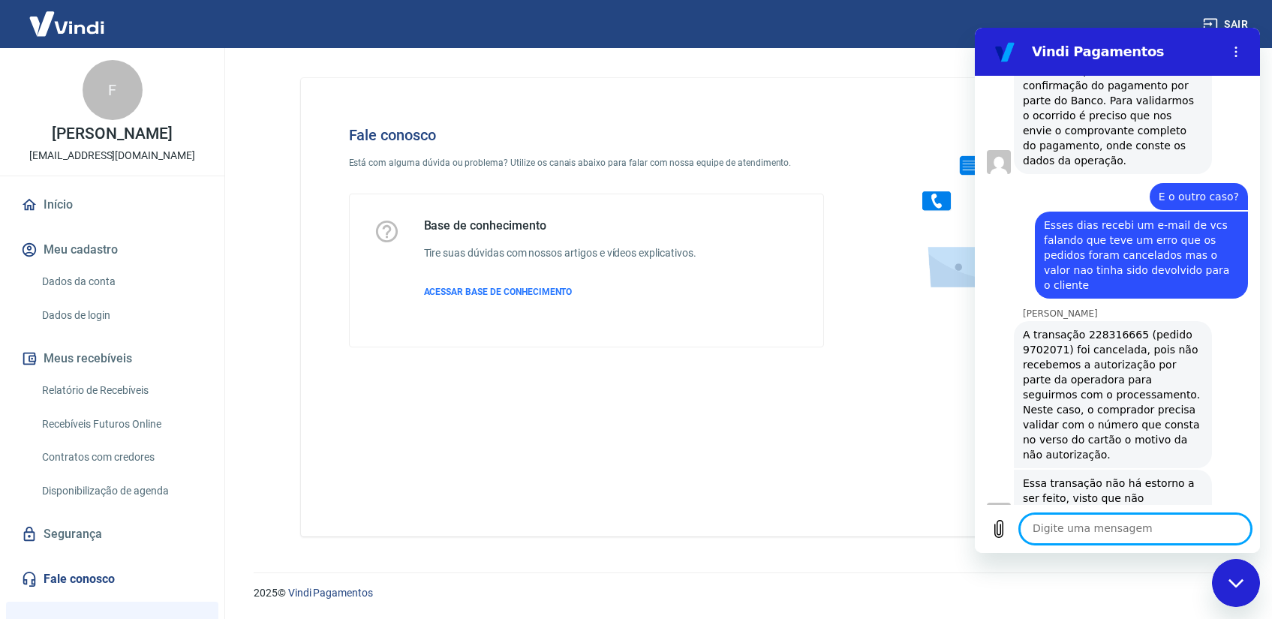
scroll to position [2054, 0]
type textarea "A outra estou solicitando os dados"
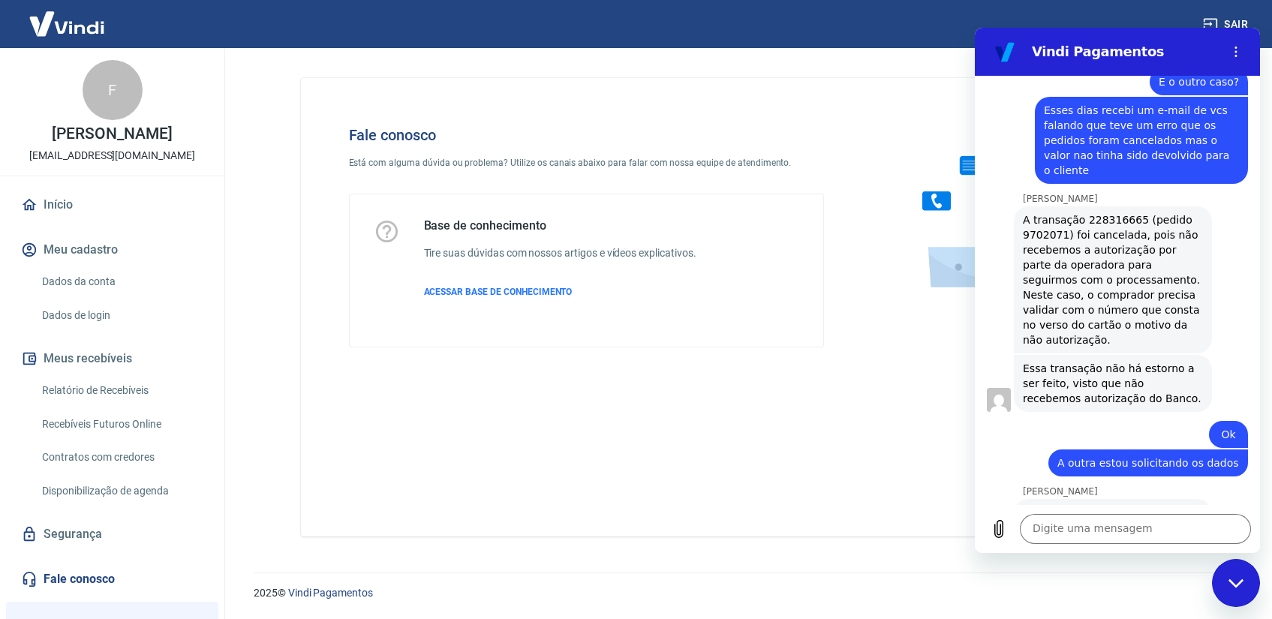
scroll to position [2178, 0]
